Goal: Submit feedback/report problem: Leave review/rating

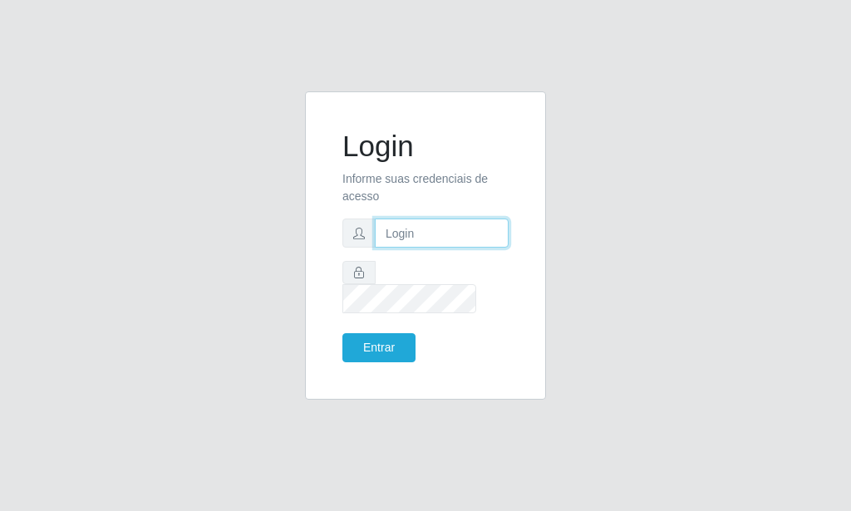
click at [394, 239] on input "text" at bounding box center [442, 232] width 134 height 29
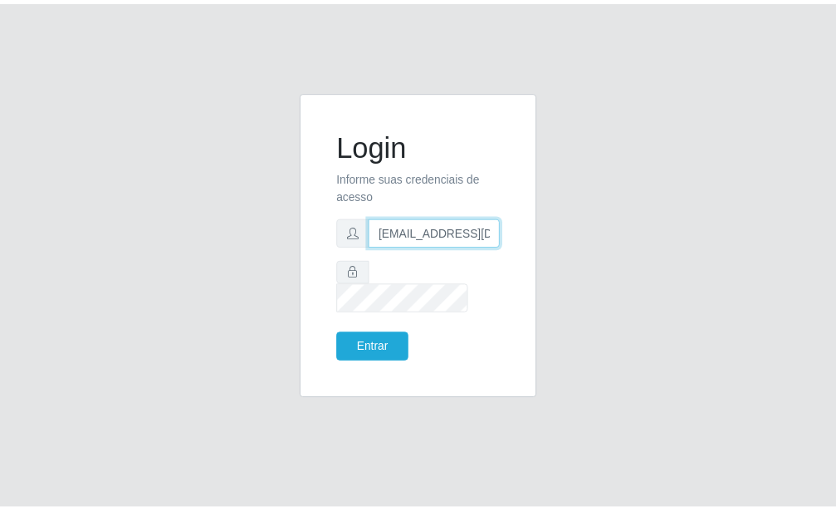
scroll to position [0, 2]
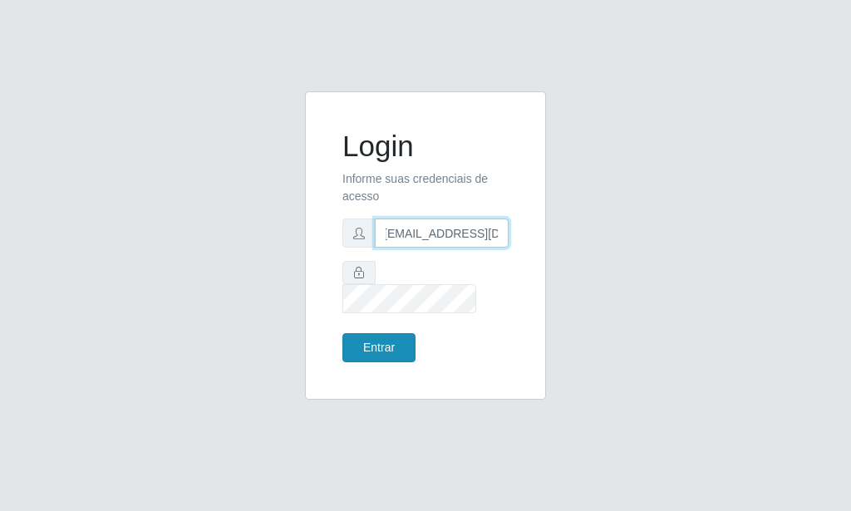
type input "[EMAIL_ADDRESS][DOMAIN_NAME]"
click at [359, 342] on button "Entrar" at bounding box center [378, 347] width 73 height 29
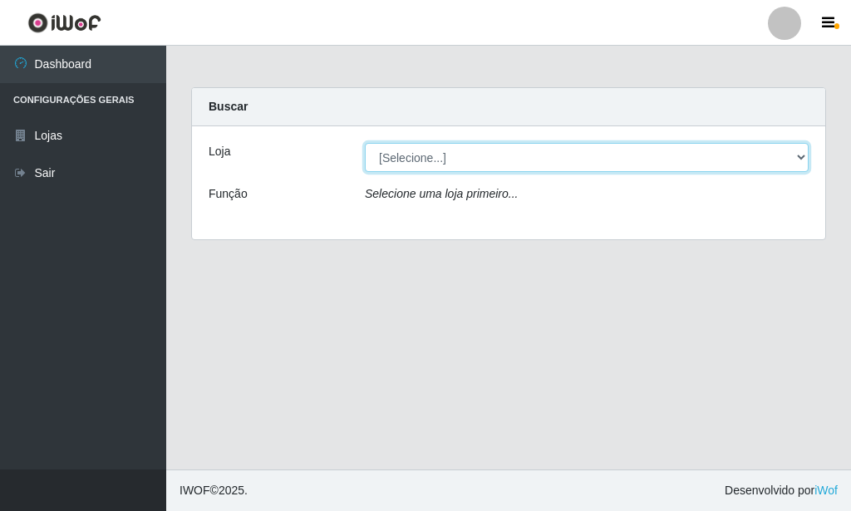
click at [365, 143] on select "[Selecione...] Rede Potiguar 6 - Extremoz" at bounding box center [587, 157] width 444 height 29
select select "80"
click option "Rede Potiguar 6 - Extremoz" at bounding box center [0, 0] width 0 height 0
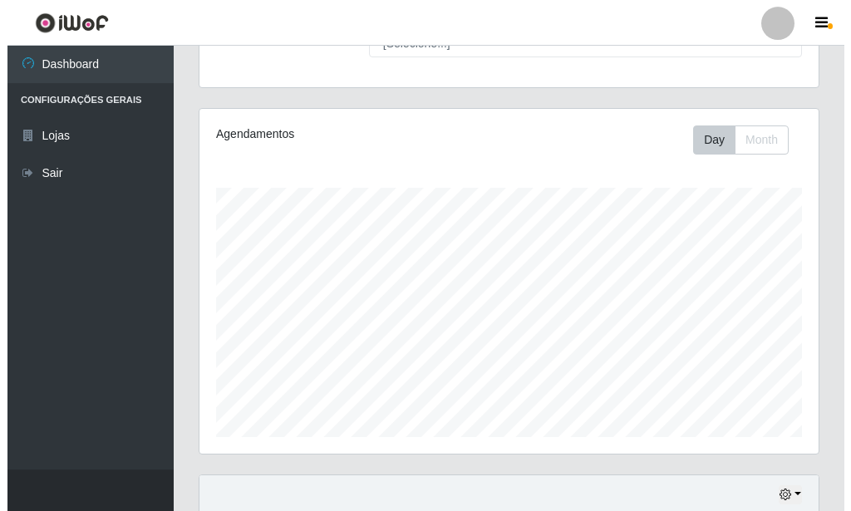
scroll to position [435, 0]
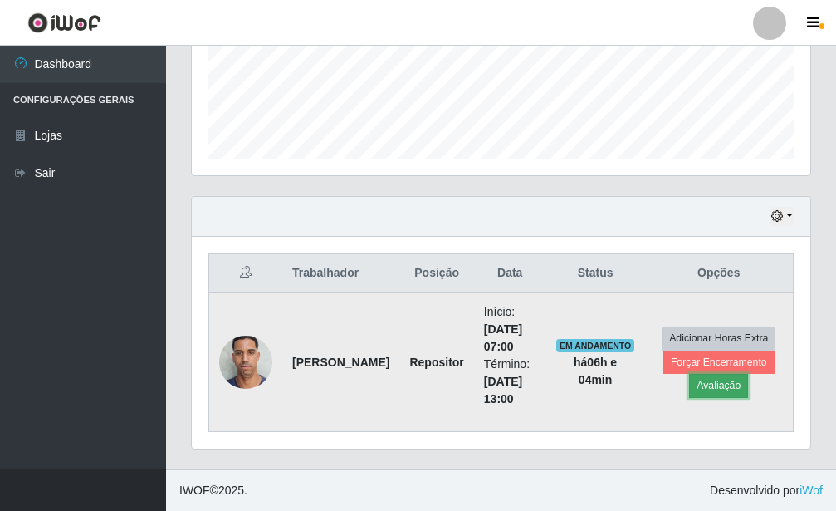
click at [708, 383] on button "Avaliação" at bounding box center [718, 385] width 59 height 23
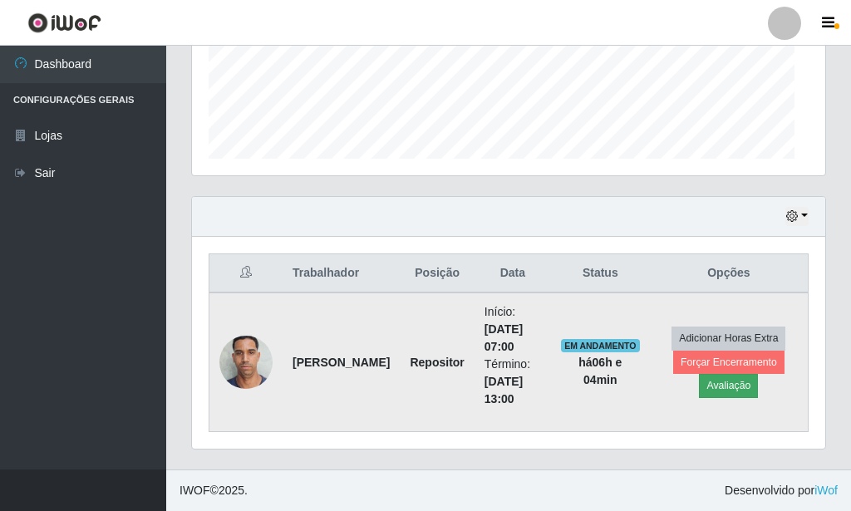
scroll to position [830246, 829972]
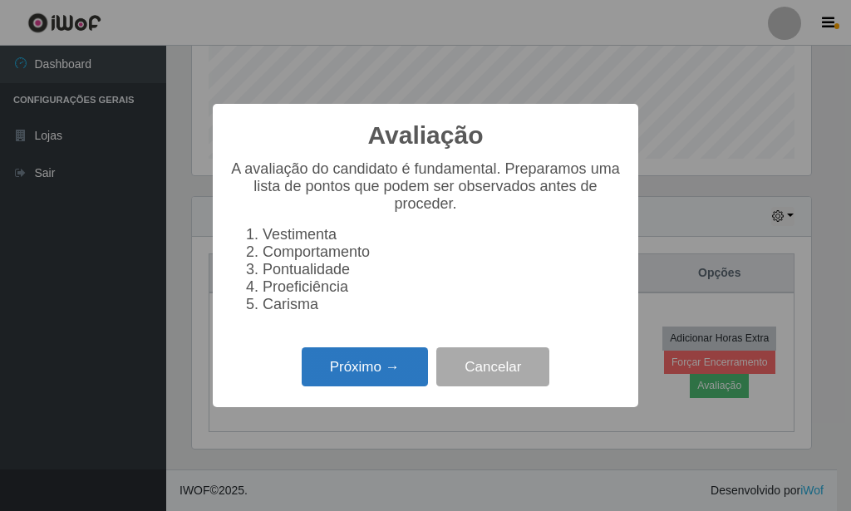
click at [338, 358] on button "Próximo →" at bounding box center [365, 366] width 126 height 39
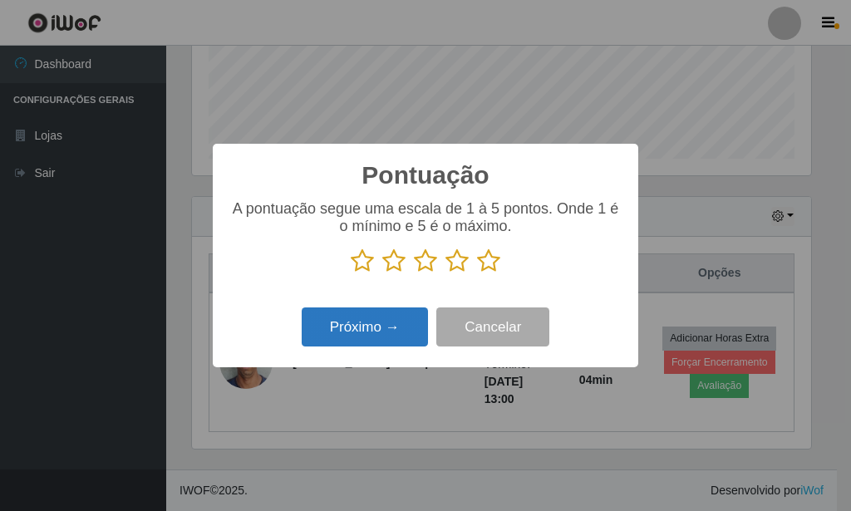
click at [403, 328] on button "Próximo →" at bounding box center [365, 326] width 126 height 39
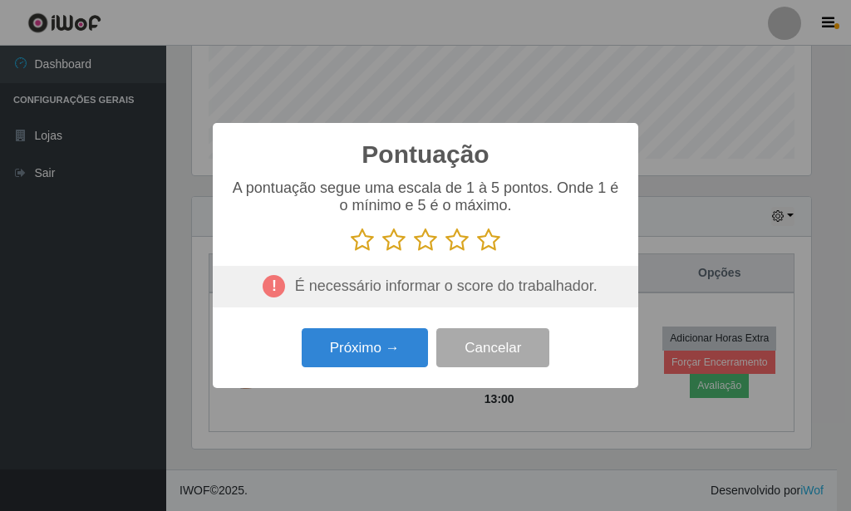
click at [476, 245] on p at bounding box center [425, 240] width 392 height 25
click at [493, 247] on icon at bounding box center [488, 240] width 23 height 25
click at [477, 252] on input "radio" at bounding box center [477, 252] width 0 height 0
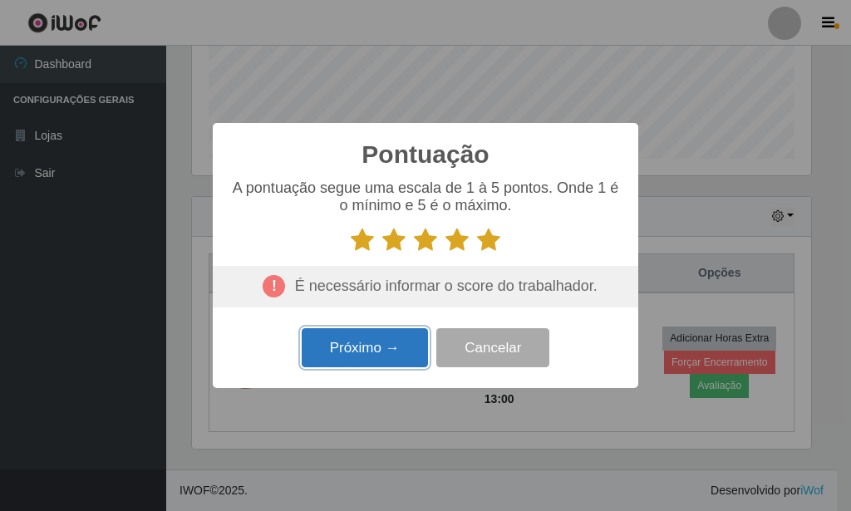
click at [376, 359] on button "Próximo →" at bounding box center [365, 347] width 126 height 39
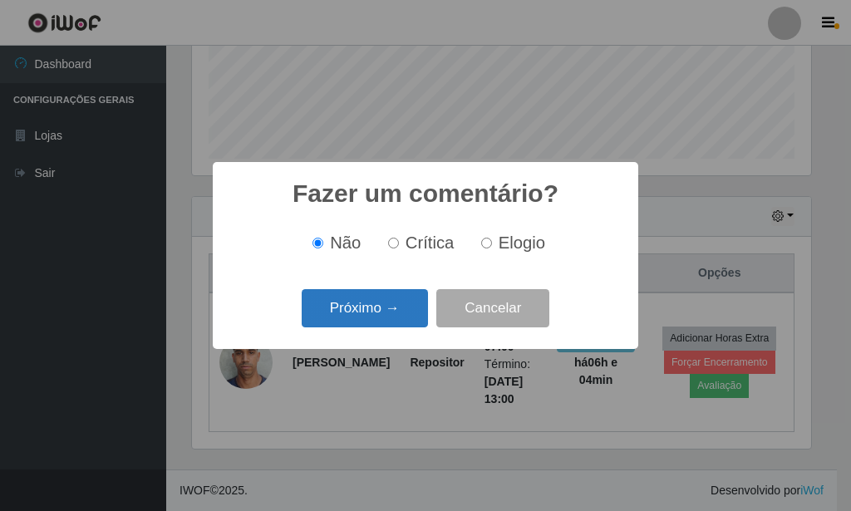
click at [385, 324] on button "Próximo →" at bounding box center [365, 308] width 126 height 39
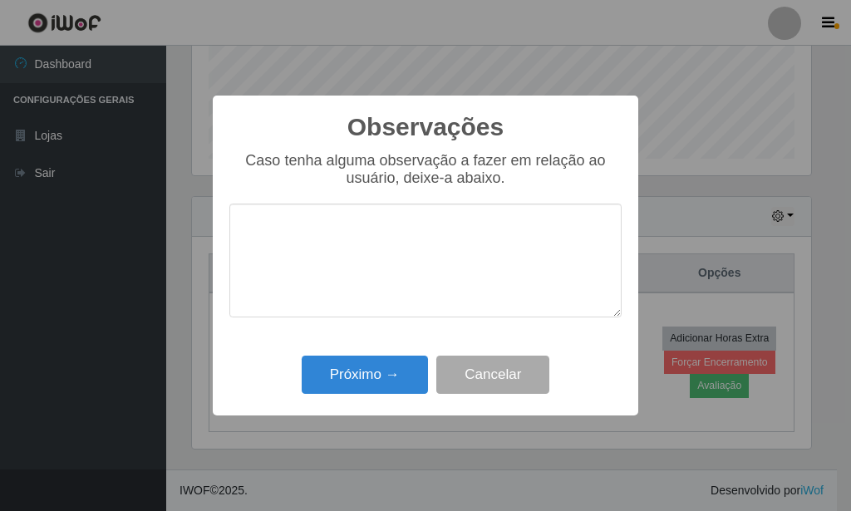
click at [384, 357] on div "Próximo → Cancelar" at bounding box center [425, 374] width 392 height 47
click at [385, 370] on button "Próximo →" at bounding box center [365, 374] width 126 height 39
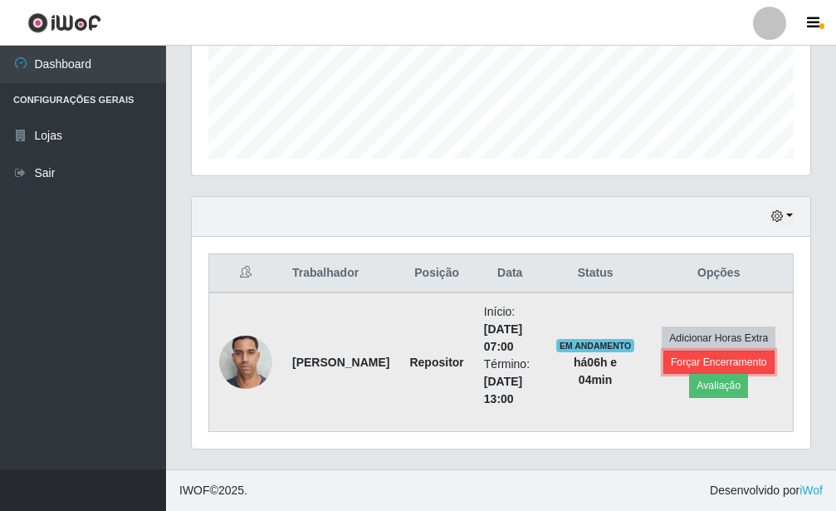
click at [685, 368] on button "Forçar Encerramento" at bounding box center [719, 362] width 111 height 23
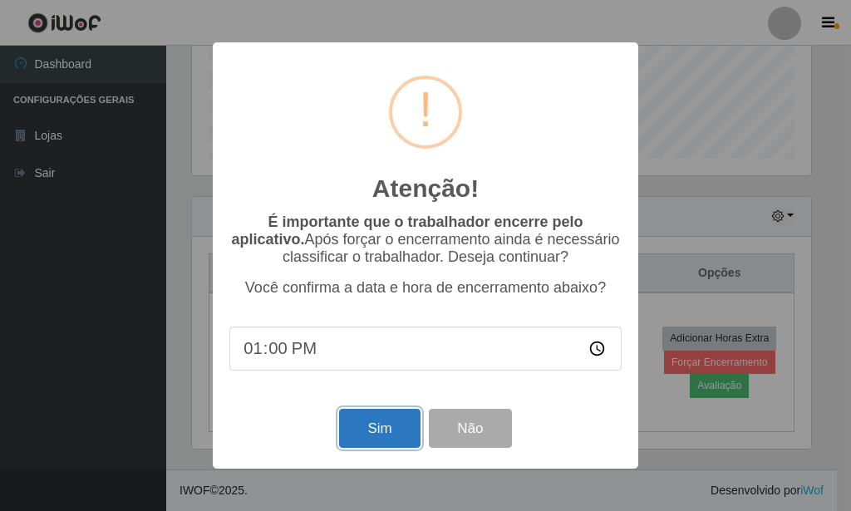
click at [387, 443] on button "Sim" at bounding box center [379, 428] width 81 height 39
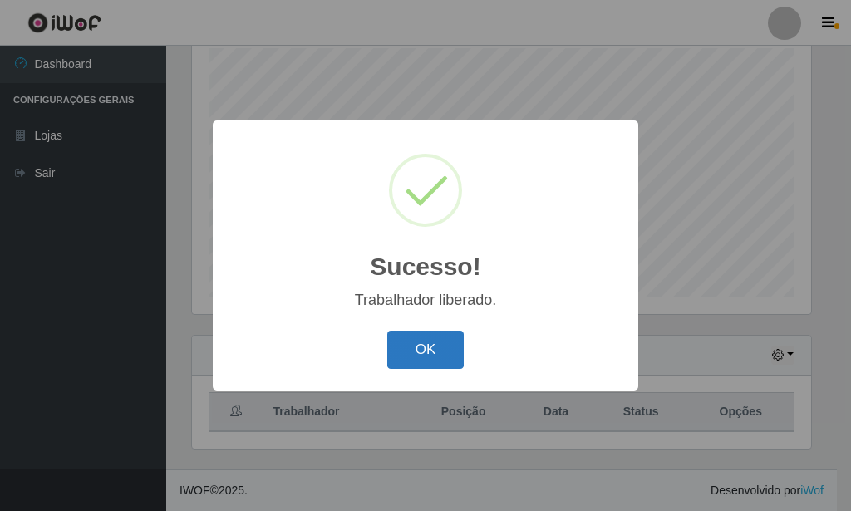
click at [457, 348] on button "OK" at bounding box center [425, 350] width 77 height 39
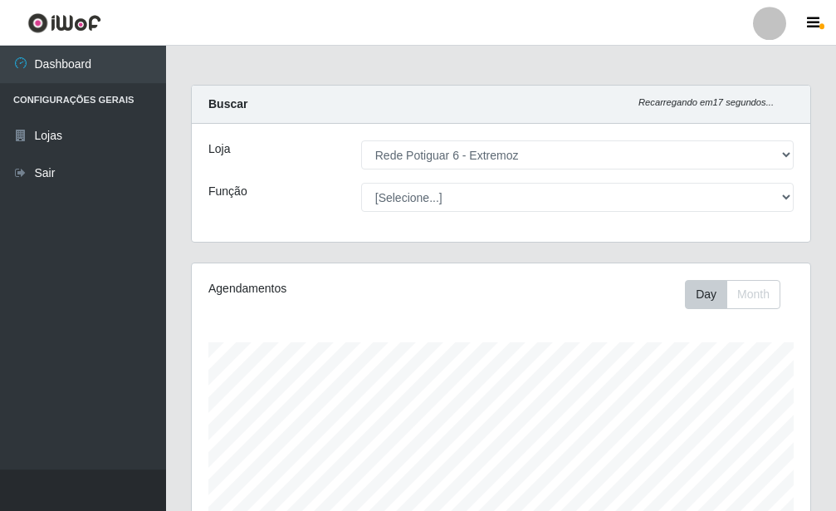
scroll to position [0, 0]
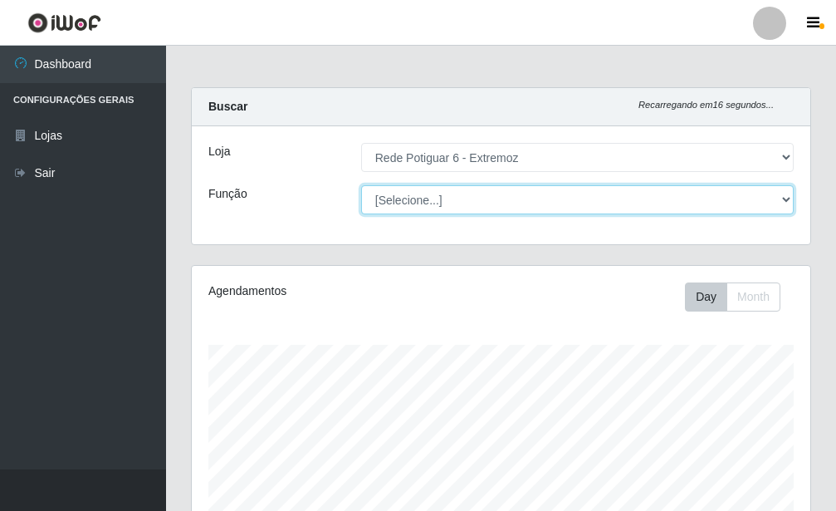
click at [361, 185] on select "[Selecione...] ASG Balconista Embalador Operador de Caixa Operador de Caixa + O…" at bounding box center [577, 199] width 433 height 29
select select "24"
click option "Repositor" at bounding box center [0, 0] width 0 height 0
